Goal: Find specific page/section: Find specific page/section

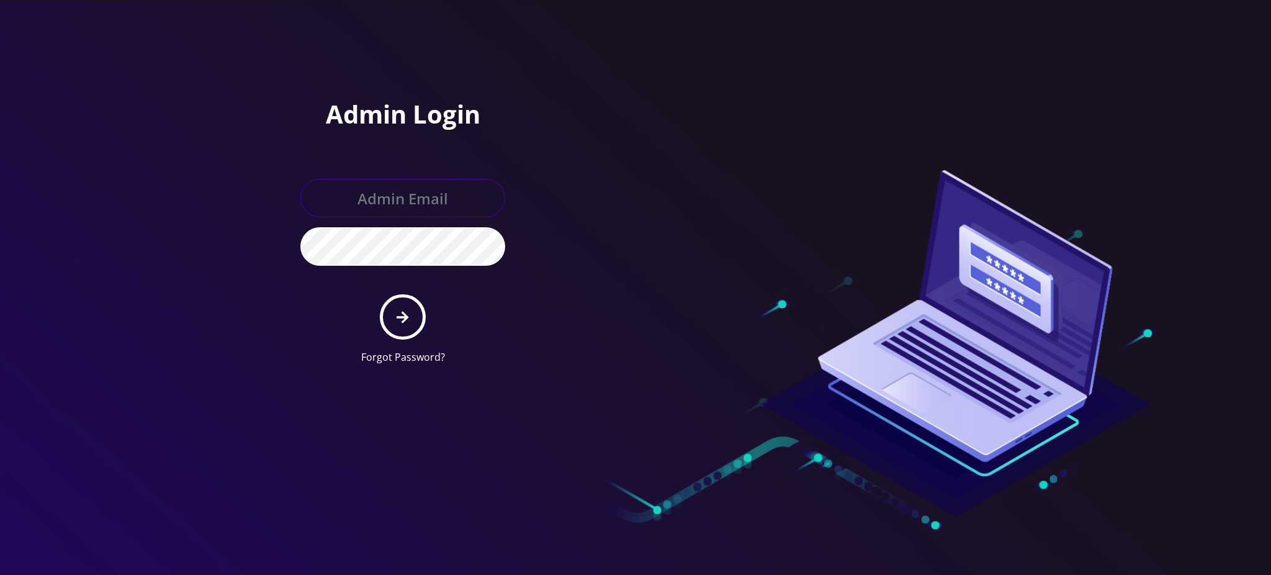
type input "rochelle@teltik.com"
click at [406, 313] on icon "submit" at bounding box center [402, 317] width 12 height 14
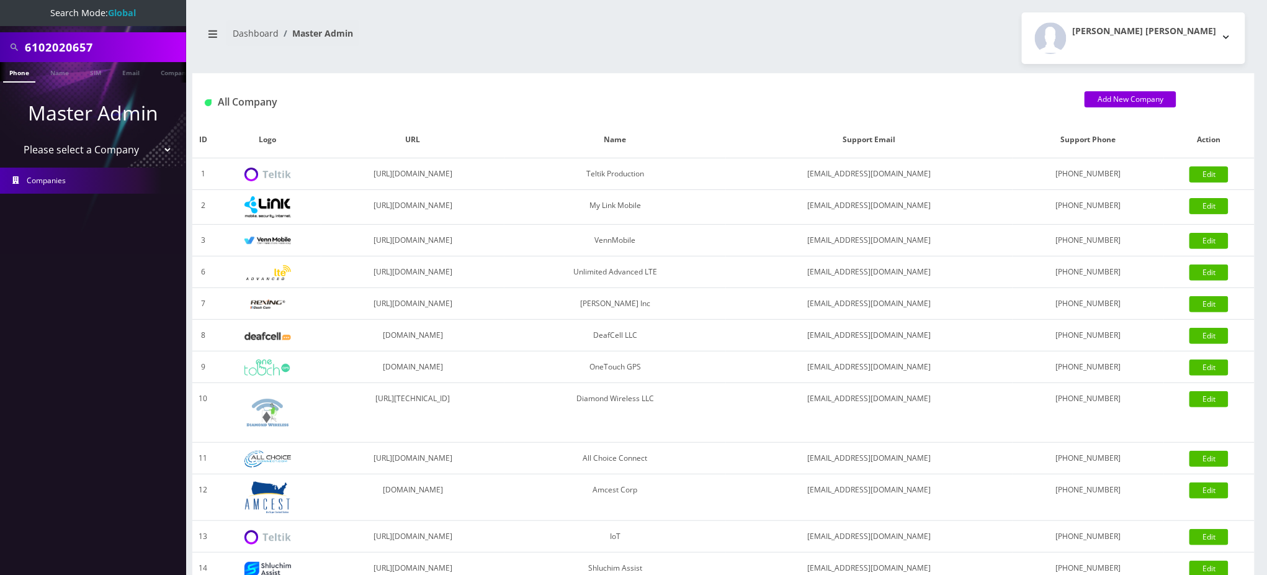
drag, startPoint x: 124, startPoint y: 48, endPoint x: 0, endPoint y: 31, distance: 125.2
click at [0, 32] on div "6102020657" at bounding box center [93, 47] width 186 height 30
paste input "14072882559"
drag, startPoint x: 31, startPoint y: 41, endPoint x: 0, endPoint y: 38, distance: 31.2
click at [0, 40] on div "14072882559" at bounding box center [93, 47] width 186 height 30
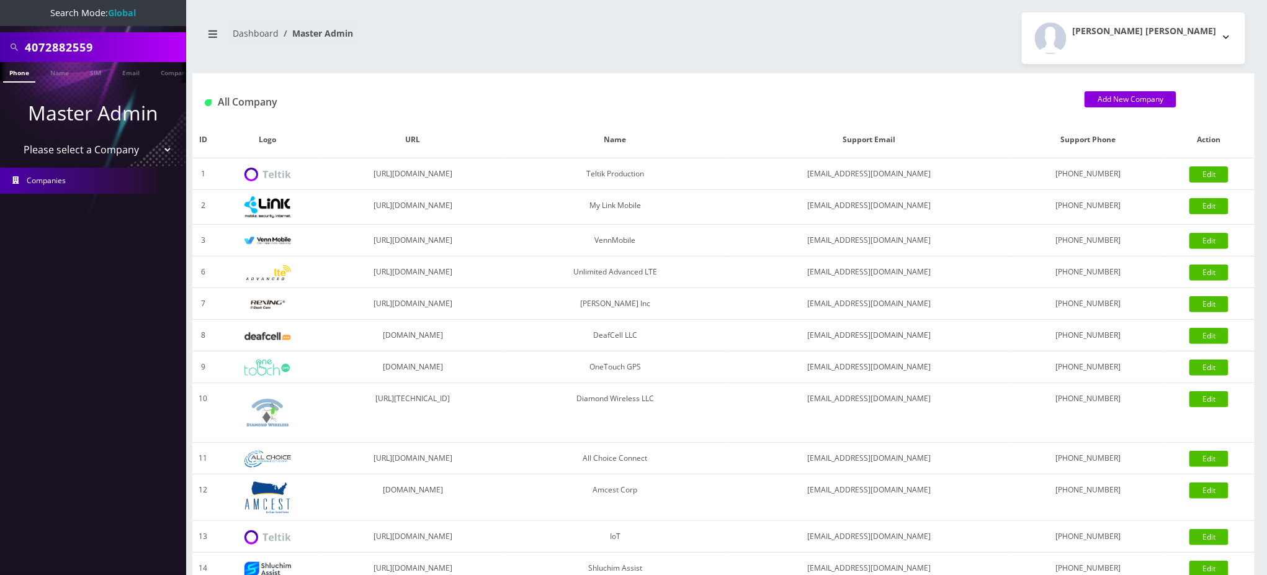
type input "4072882559"
click at [21, 73] on link "Phone" at bounding box center [19, 72] width 32 height 20
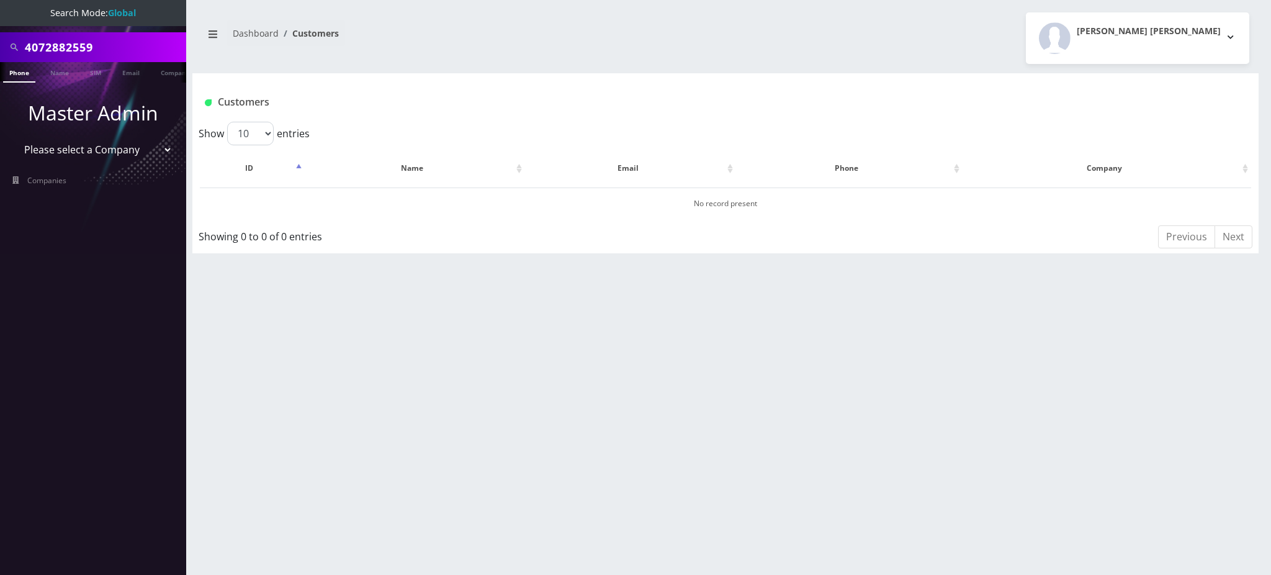
drag, startPoint x: 0, startPoint y: 39, endPoint x: 0, endPoint y: 19, distance: 20.5
click at [0, 19] on nav "Search Mode: Global 4072882559 Phone Name SIM Email Company Customer Master Adm…" at bounding box center [93, 287] width 186 height 575
